Goal: Navigation & Orientation: Find specific page/section

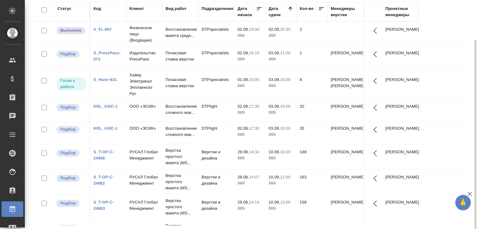
scroll to position [28, 0]
